Goal: Task Accomplishment & Management: Complete application form

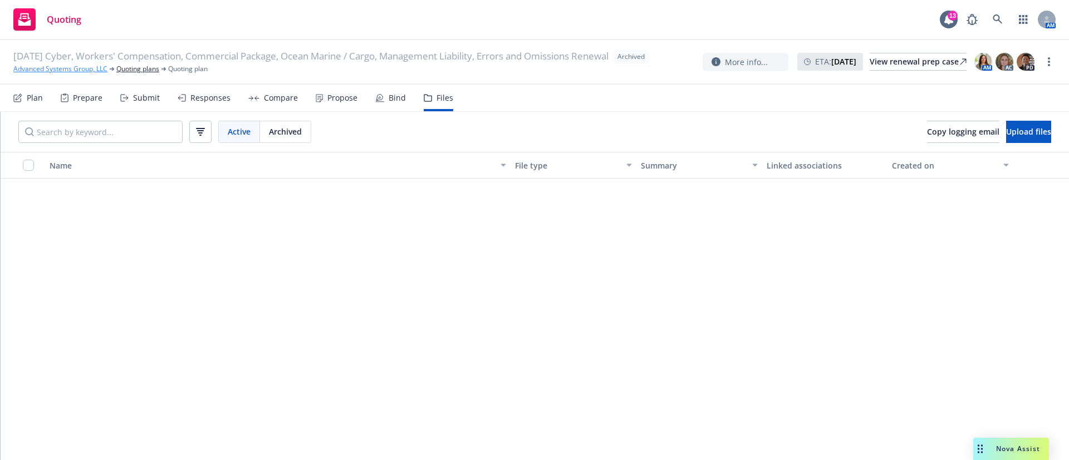
scroll to position [7266, 0]
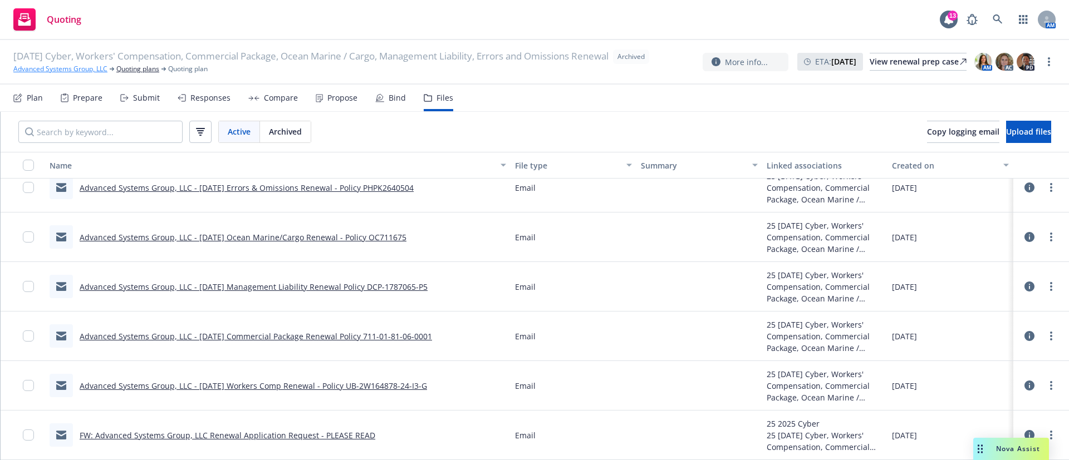
click at [58, 74] on link "Advanced Systems Group, LLC" at bounding box center [60, 69] width 94 height 10
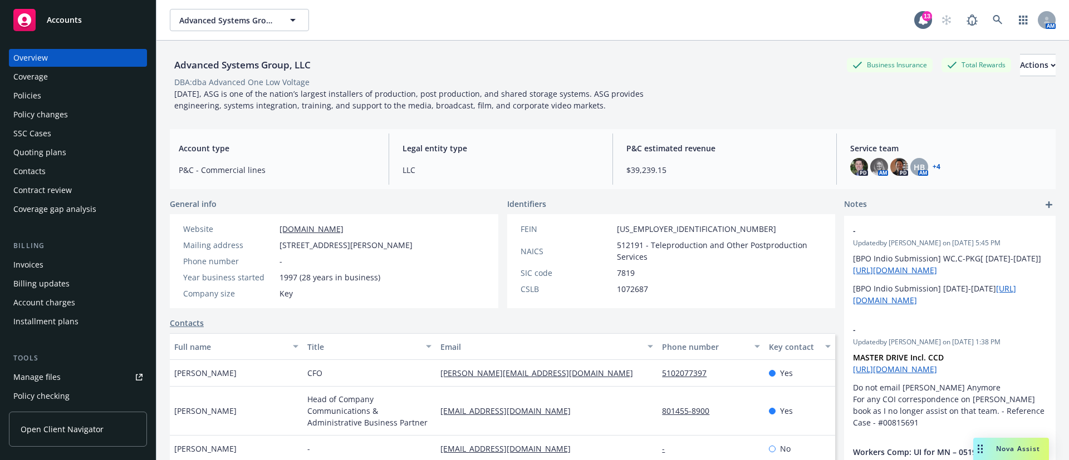
click at [67, 150] on div "Quoting plans" at bounding box center [77, 153] width 129 height 18
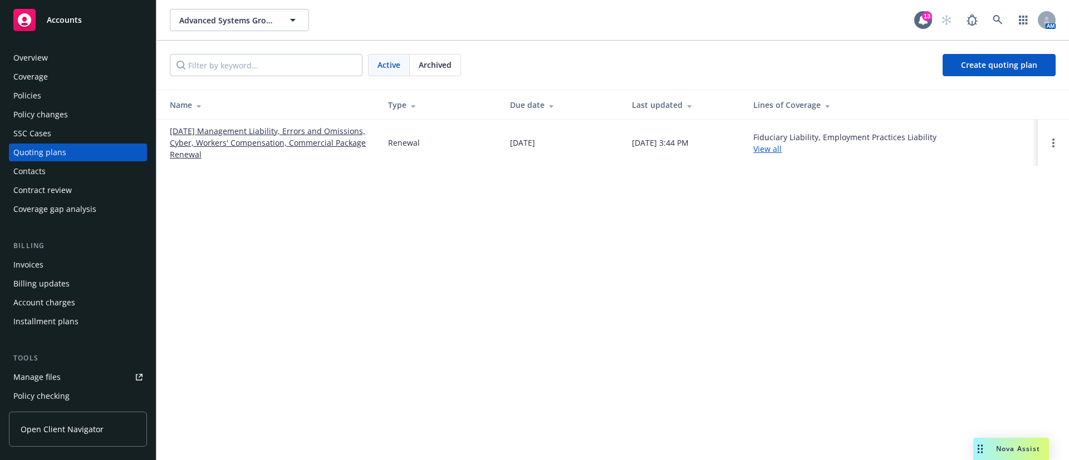
click at [83, 24] on div "Accounts" at bounding box center [77, 20] width 129 height 22
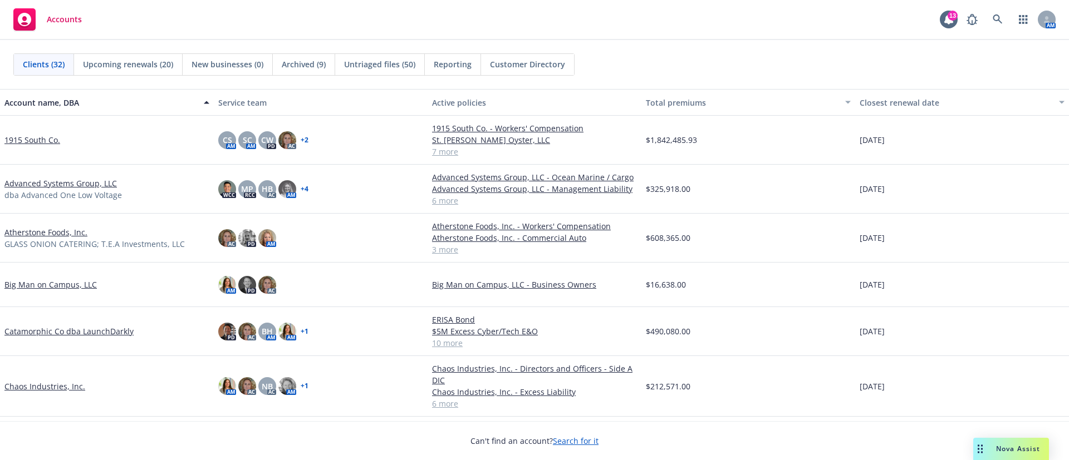
click at [33, 384] on link "Chaos Industries, Inc." at bounding box center [44, 387] width 81 height 12
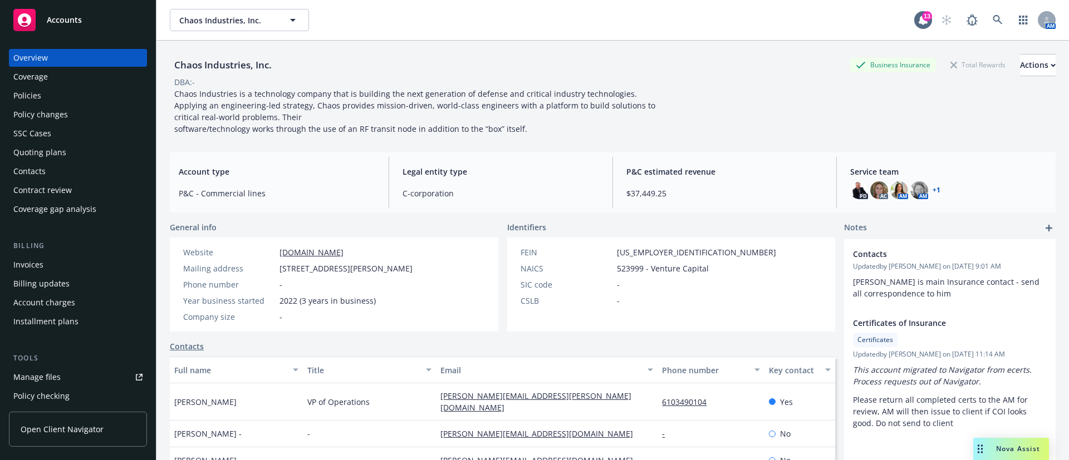
click at [81, 153] on div "Quoting plans" at bounding box center [77, 153] width 129 height 18
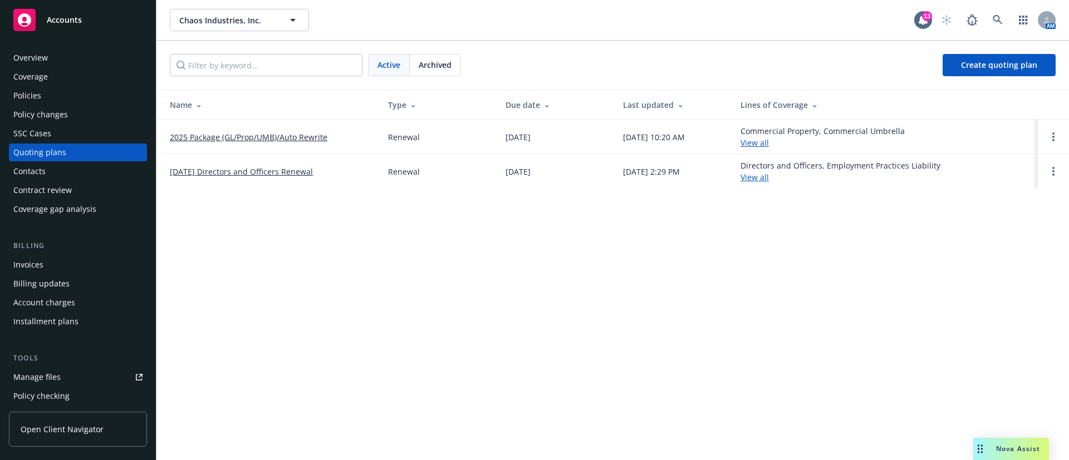
click at [252, 135] on link "2025 Package (GL/Prop/UMB)/Auto Rewrite" at bounding box center [249, 137] width 158 height 12
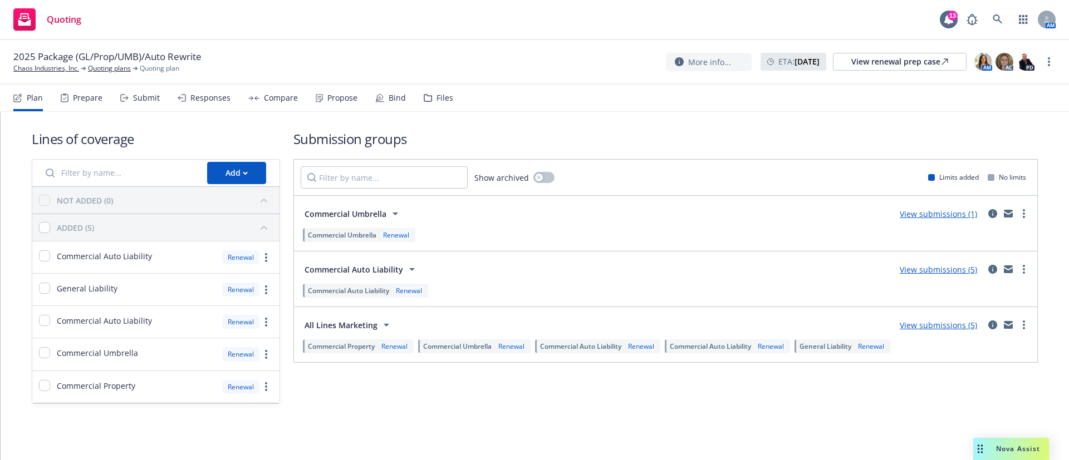
click at [165, 110] on div "Plan Prepare Submit Responses Compare Propose Bind Files" at bounding box center [233, 98] width 440 height 27
click at [148, 102] on div "Submit" at bounding box center [146, 98] width 27 height 9
